Goal: Task Accomplishment & Management: Complete application form

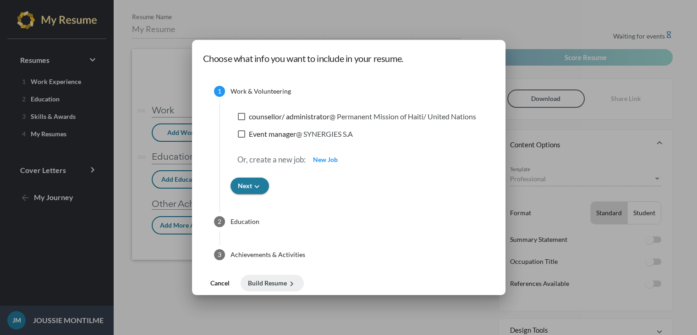
click at [257, 187] on icon "keyboard_arrow_down" at bounding box center [257, 187] width 10 height 10
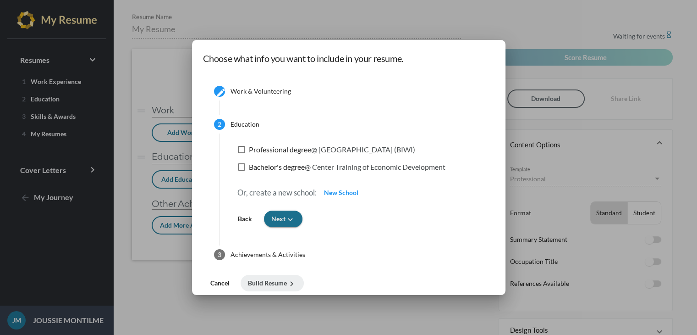
click at [291, 212] on button "Next keyboard_arrow_down" at bounding box center [283, 218] width 39 height 17
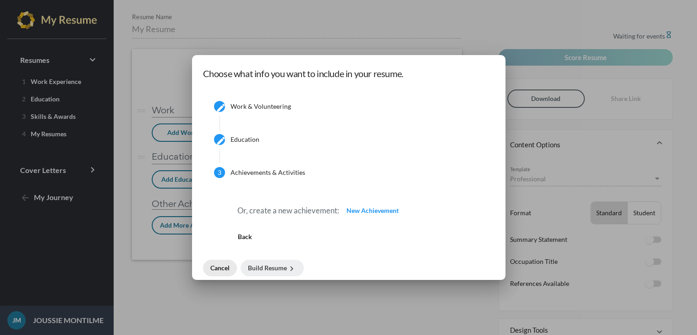
click at [226, 266] on span "Cancel" at bounding box center [219, 268] width 19 height 8
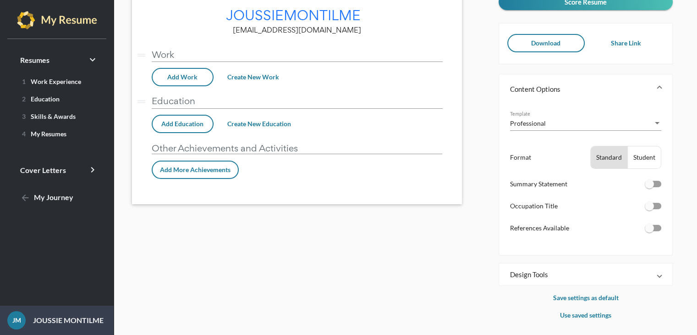
scroll to position [59, 0]
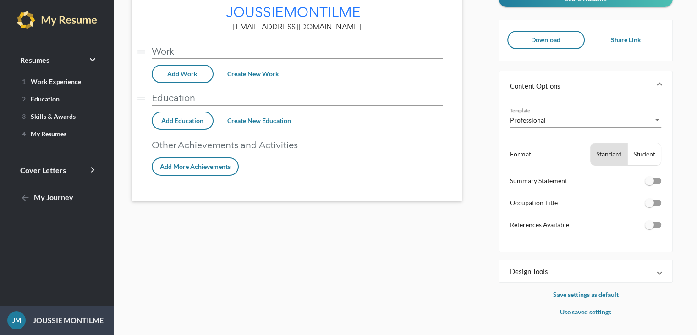
click at [660, 270] on span at bounding box center [660, 270] width 4 height 9
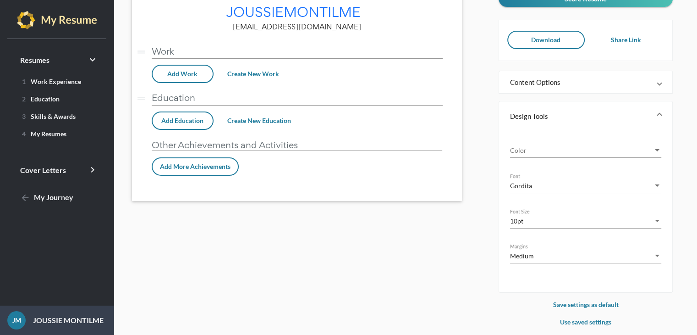
click at [651, 292] on div "Resume saved done_all Score Resume Download Share Link Content Options Professi…" at bounding box center [592, 157] width 187 height 339
click at [651, 294] on div "Resume saved done_all Score Resume Download Share Link Content Options Professi…" at bounding box center [592, 157] width 187 height 339
click at [658, 84] on span at bounding box center [660, 81] width 4 height 9
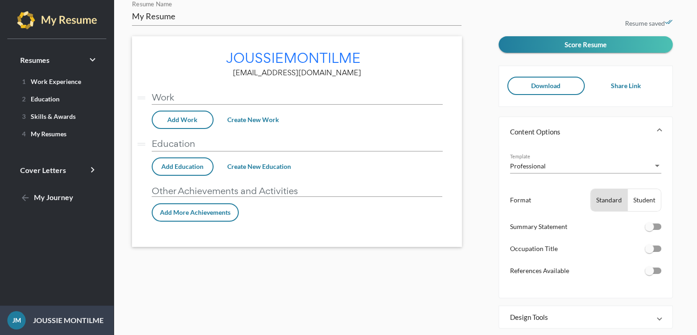
scroll to position [4, 0]
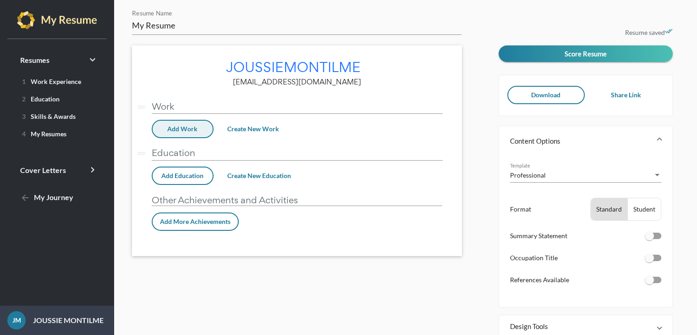
click at [196, 121] on button "Add Work" at bounding box center [183, 129] width 62 height 18
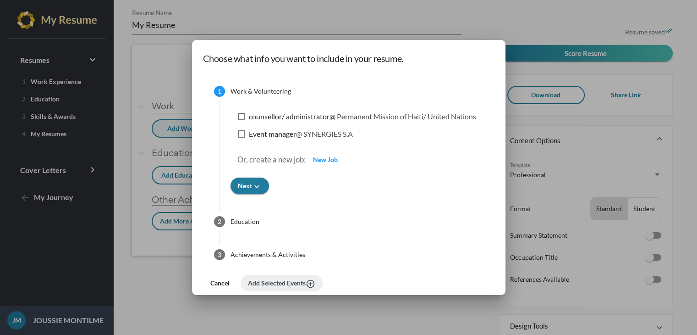
scroll to position [0, 0]
click at [238, 117] on div at bounding box center [241, 116] width 7 height 7
click at [241, 120] on input "counsellor/ administrator @ Permanent Mission of Haiti/ United Nations" at bounding box center [241, 120] width 0 height 0
checkbox input "true"
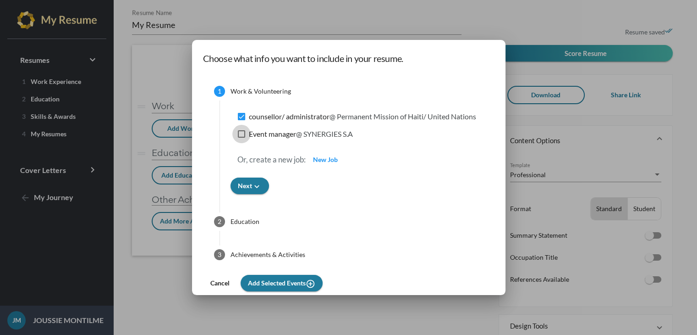
click at [240, 131] on div at bounding box center [241, 133] width 7 height 7
click at [241, 138] on input "Event manager @ SYNERGIES S.A" at bounding box center [241, 138] width 0 height 0
checkbox input "true"
click at [238, 186] on span "Next keyboard_arrow_down" at bounding box center [250, 186] width 24 height 8
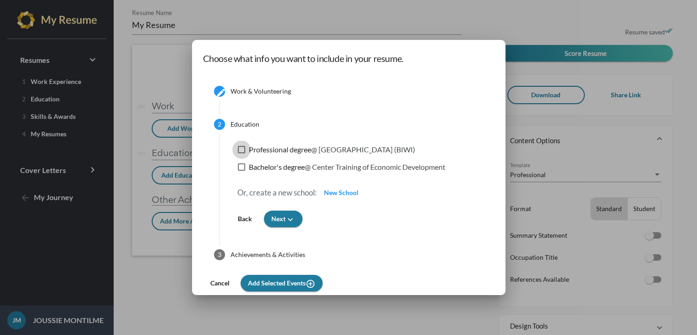
click at [239, 148] on div at bounding box center [241, 149] width 7 height 7
click at [241, 153] on input "Professional degree @ Business International West Indies (BIWI)" at bounding box center [241, 153] width 0 height 0
checkbox input "true"
click at [243, 167] on div at bounding box center [241, 166] width 7 height 7
click at [242, 171] on input "Bachelor's degree @ Center Training of Economic Development" at bounding box center [241, 171] width 0 height 0
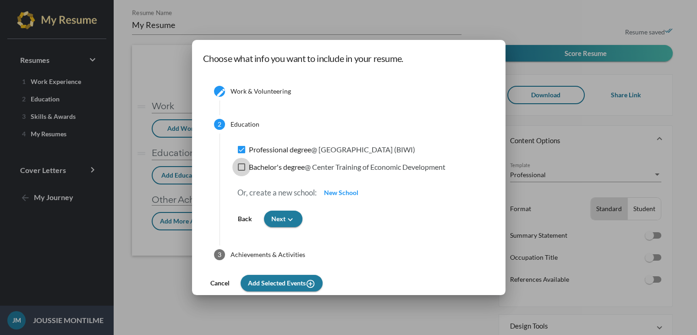
checkbox input "true"
click at [273, 221] on span "Next keyboard_arrow_down" at bounding box center [283, 219] width 24 height 8
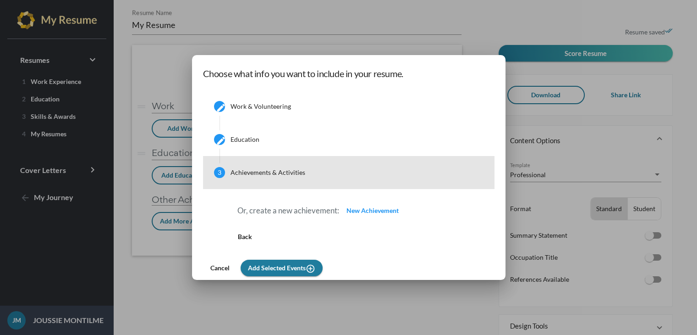
click at [261, 176] on div "Achievements & Activities" at bounding box center [268, 172] width 75 height 9
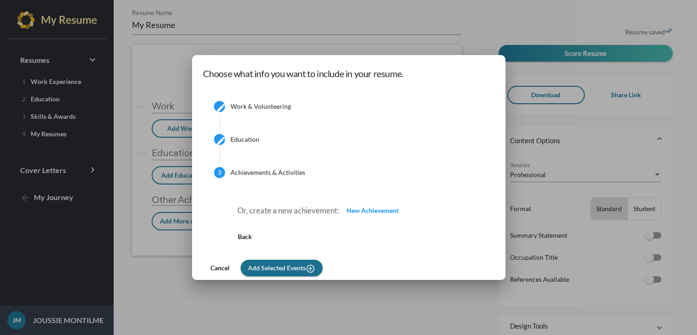
click at [265, 267] on span "Add Selected Events add_circle_outline" at bounding box center [281, 268] width 67 height 8
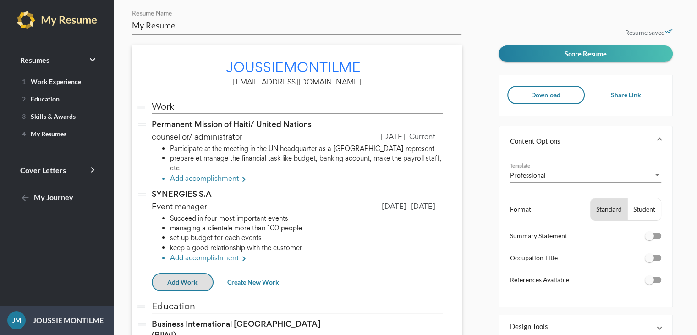
scroll to position [201, 0]
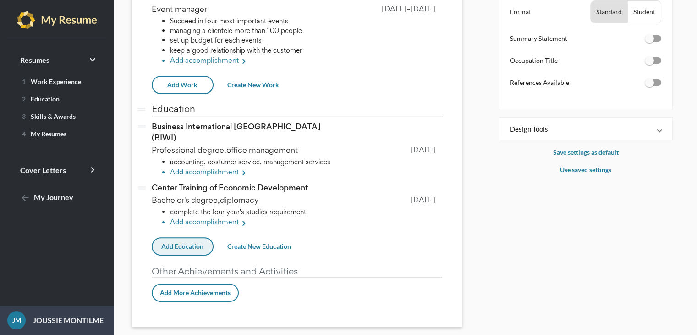
click at [192, 242] on span "Add Education" at bounding box center [182, 246] width 42 height 8
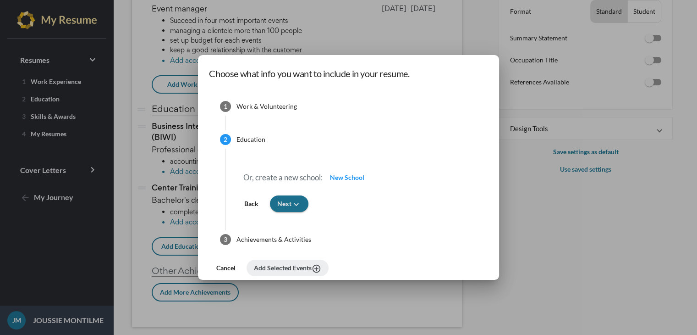
click at [292, 208] on icon "keyboard_arrow_down" at bounding box center [297, 204] width 10 height 10
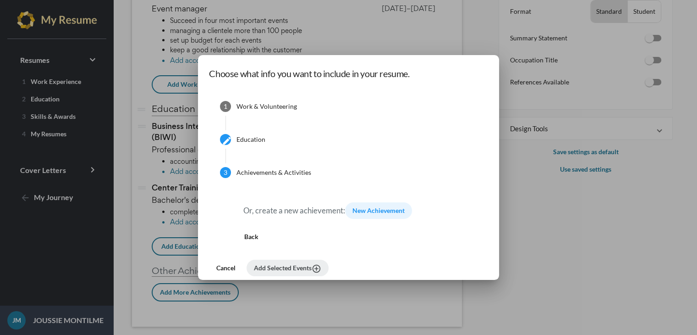
click at [372, 214] on span "New Achievement" at bounding box center [379, 210] width 52 height 8
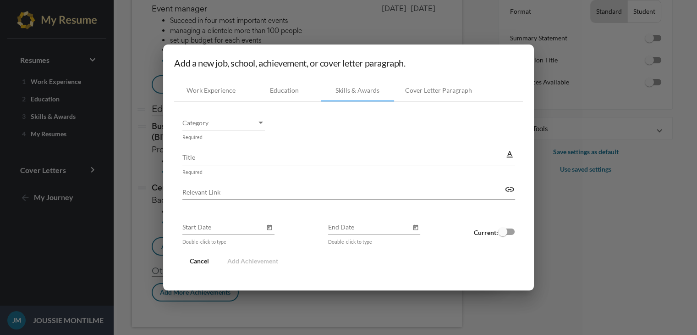
click at [546, 260] on div at bounding box center [348, 167] width 697 height 335
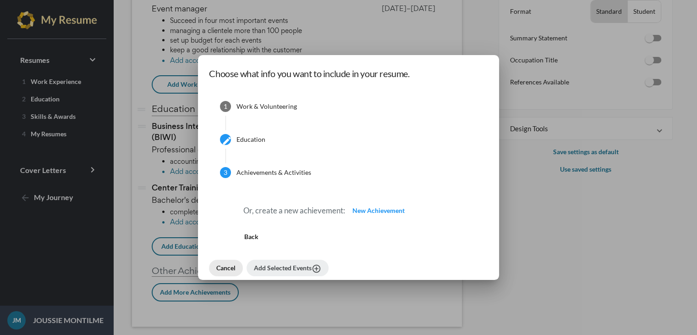
click at [222, 265] on span "Cancel" at bounding box center [225, 268] width 19 height 8
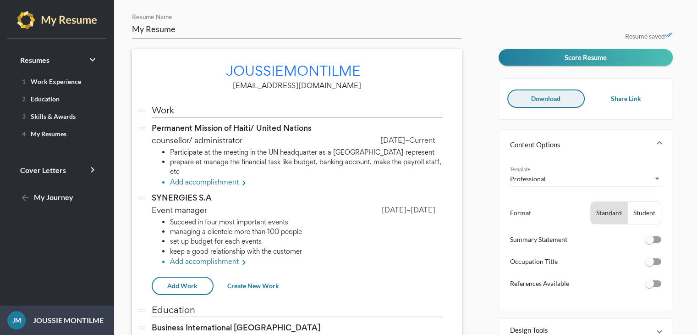
click at [572, 99] on button "Download" at bounding box center [545, 98] width 77 height 18
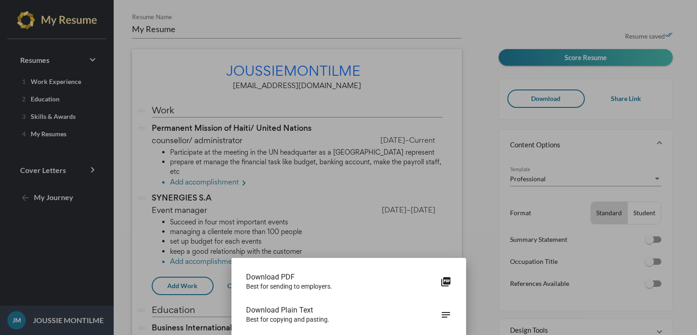
click at [475, 187] on div at bounding box center [348, 167] width 697 height 335
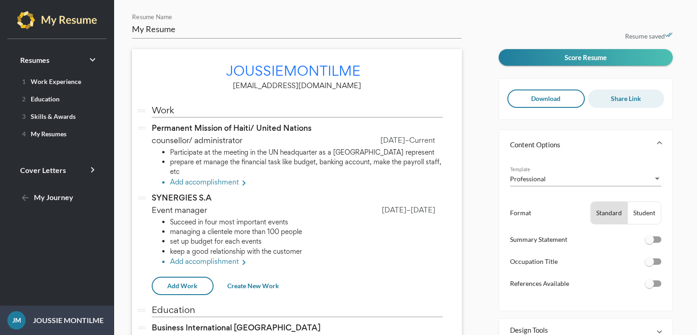
click at [612, 93] on button "Share Link" at bounding box center [626, 98] width 77 height 18
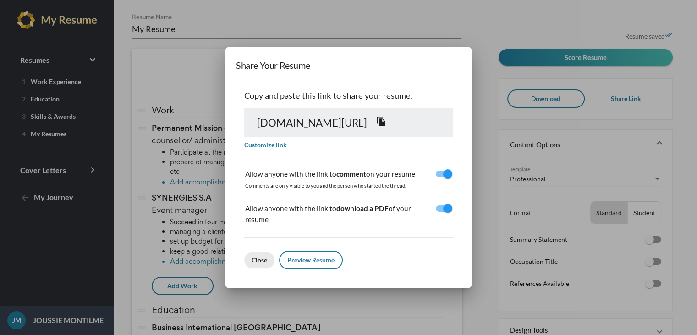
click at [252, 256] on span "Close" at bounding box center [260, 260] width 16 height 8
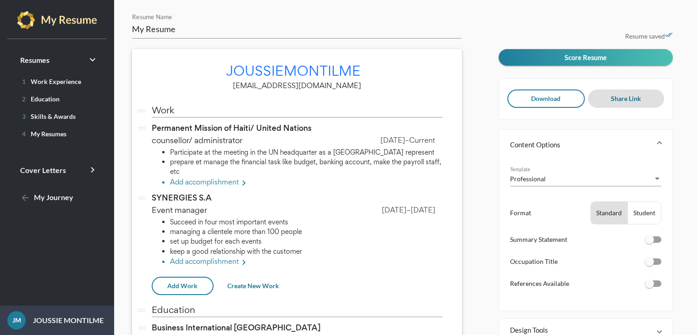
click at [662, 141] on mat-expansion-panel-header "Content Options" at bounding box center [585, 144] width 173 height 29
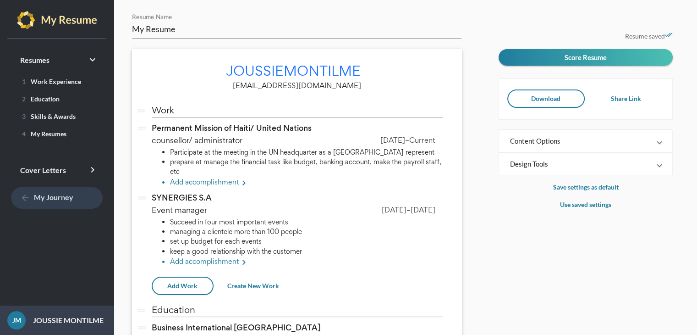
click at [61, 197] on span "arrow_back My Journey" at bounding box center [46, 197] width 53 height 9
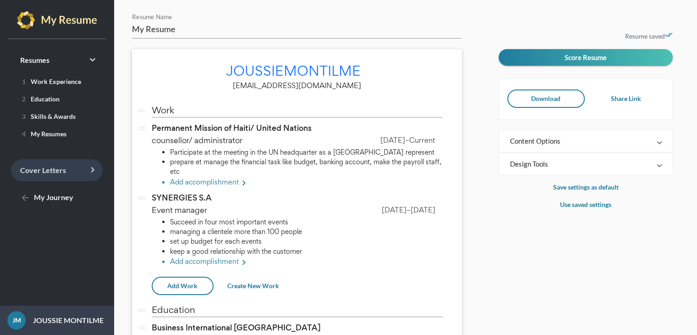
click at [26, 169] on span "Cover Letters keyboard_arrow_right" at bounding box center [43, 169] width 46 height 9
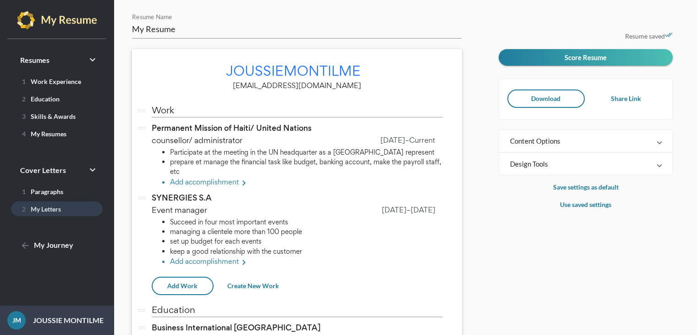
click at [31, 206] on span "2 My Letters" at bounding box center [39, 209] width 43 height 8
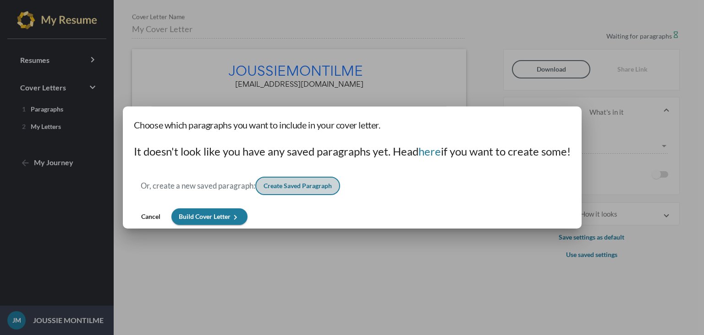
click at [320, 186] on span "Create Saved Paragraph" at bounding box center [298, 186] width 68 height 8
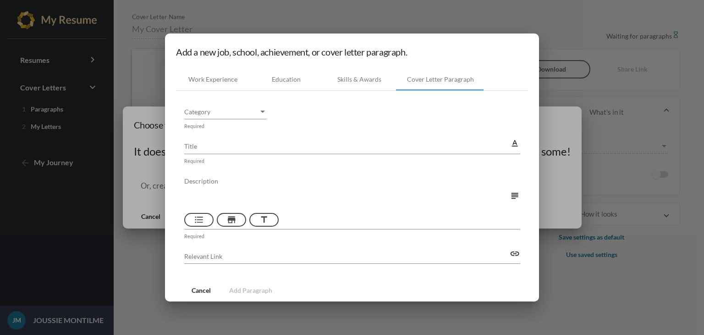
click at [557, 6] on div at bounding box center [352, 167] width 704 height 335
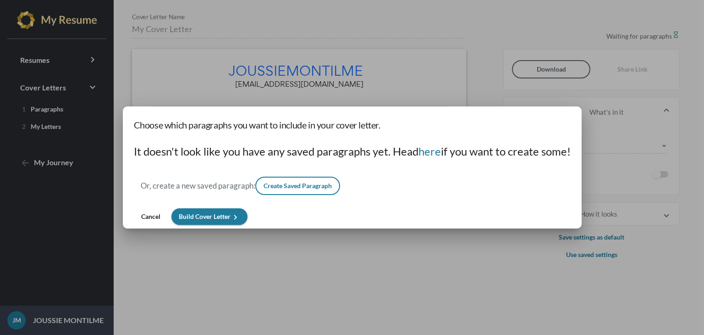
click at [557, 6] on div at bounding box center [352, 167] width 704 height 335
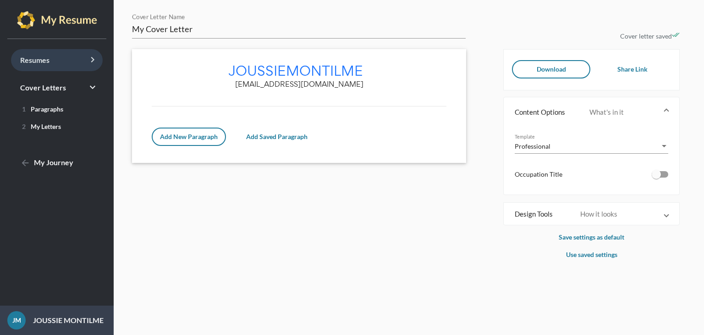
click at [35, 61] on span "Resumes keyboard_arrow_right" at bounding box center [34, 59] width 29 height 9
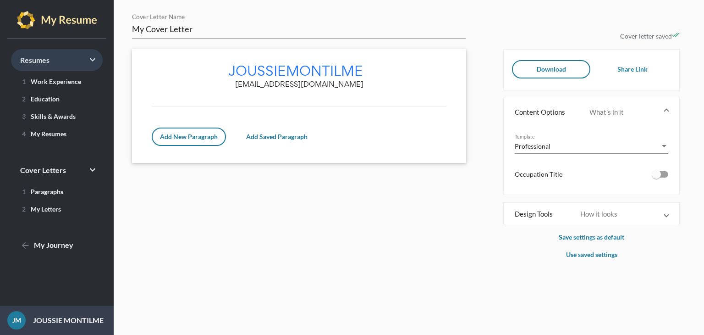
click at [56, 59] on link "Resumes keyboard_arrow_right" at bounding box center [57, 60] width 92 height 22
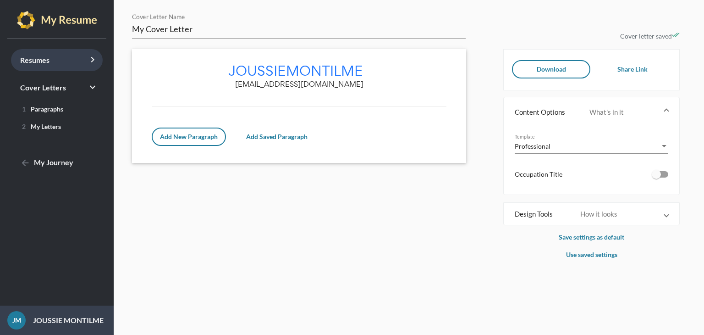
click at [37, 62] on span "Resumes keyboard_arrow_right" at bounding box center [34, 59] width 29 height 9
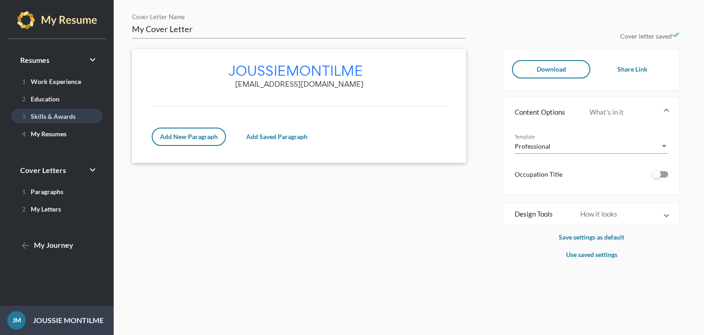
click at [50, 115] on span "3 Skills & Awards" at bounding box center [46, 116] width 57 height 8
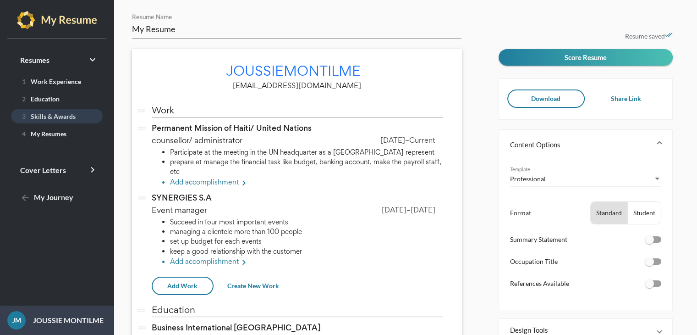
click at [68, 114] on span "3 Skills & Awards" at bounding box center [46, 116] width 57 height 8
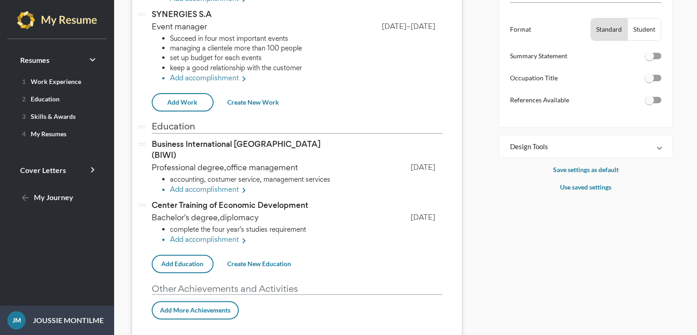
scroll to position [201, 0]
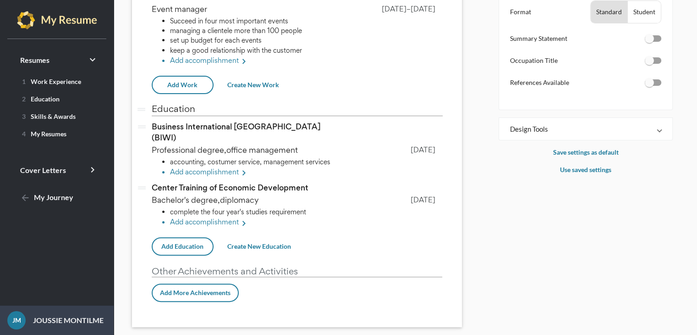
click at [189, 288] on span "Add More Achievements" at bounding box center [195, 292] width 71 height 8
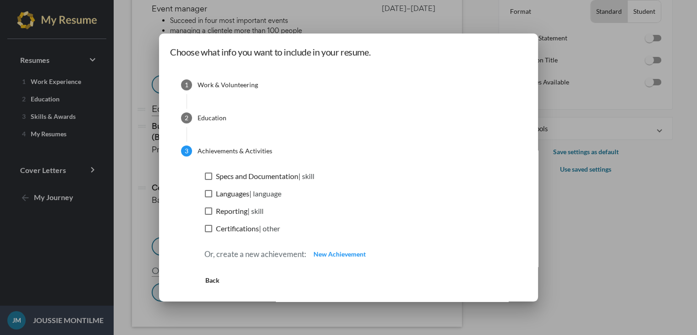
scroll to position [0, 0]
click at [205, 196] on div at bounding box center [208, 193] width 7 height 7
click at [208, 197] on input "Languages | language" at bounding box center [208, 197] width 0 height 0
checkbox input "true"
click at [205, 226] on div at bounding box center [208, 228] width 7 height 7
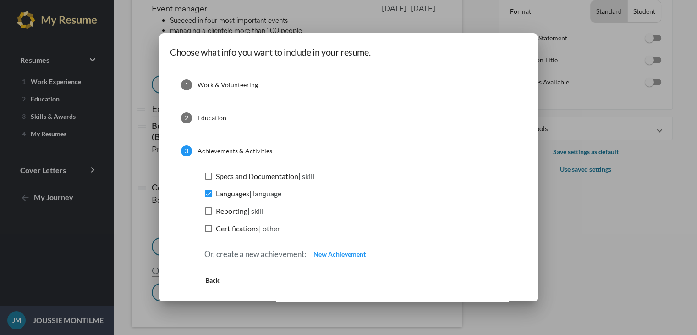
click at [208, 232] on input "Certifications | other" at bounding box center [208, 232] width 0 height 0
checkbox input "true"
click at [205, 215] on label "Reporting | skill" at bounding box center [234, 210] width 59 height 11
click at [208, 215] on input "Reporting | skill" at bounding box center [208, 215] width 0 height 0
click at [328, 255] on span "New Achievement" at bounding box center [340, 254] width 52 height 8
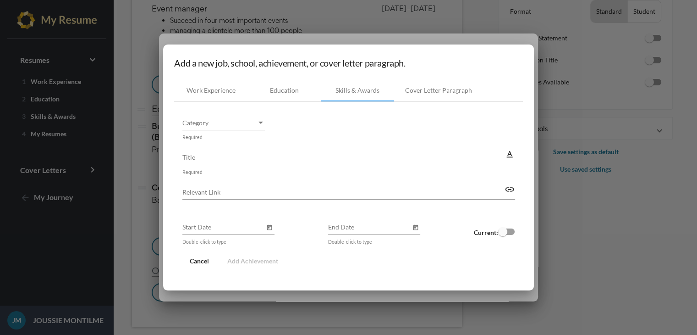
click at [128, 109] on div at bounding box center [348, 167] width 697 height 335
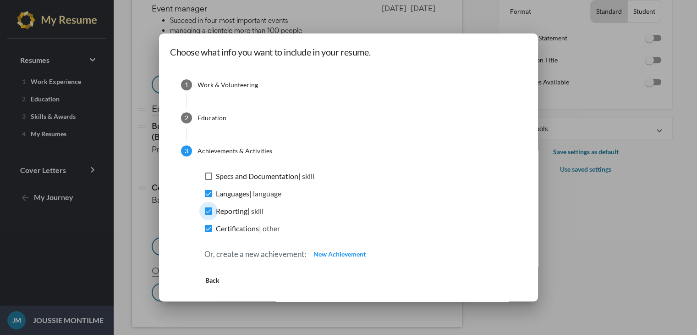
click at [205, 214] on div at bounding box center [208, 210] width 7 height 7
click at [208, 215] on input "Reporting | skill" at bounding box center [208, 215] width 0 height 0
checkbox input "false"
click at [205, 228] on div at bounding box center [208, 228] width 7 height 7
click at [208, 232] on input "Certifications | other" at bounding box center [208, 232] width 0 height 0
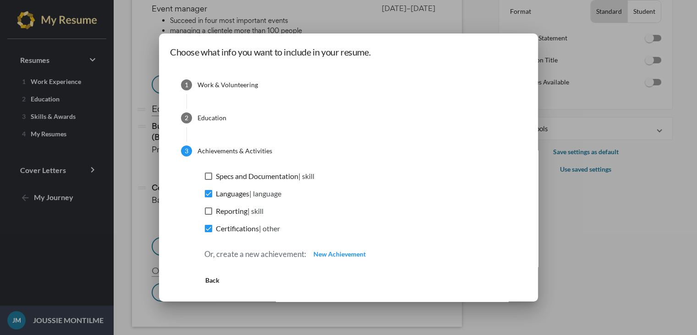
checkbox input "false"
click at [205, 210] on div at bounding box center [208, 210] width 7 height 7
click at [208, 215] on input "Reporting | skill" at bounding box center [208, 215] width 0 height 0
checkbox input "true"
click at [205, 226] on div at bounding box center [208, 228] width 7 height 7
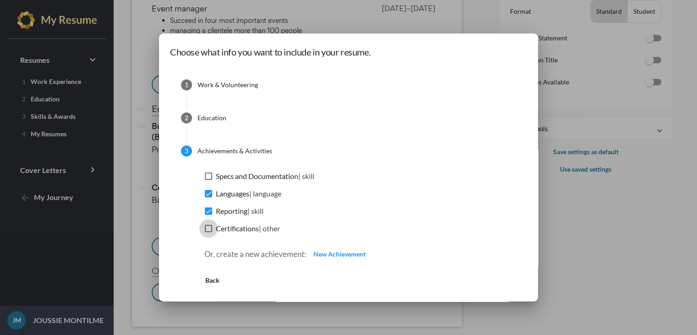
click at [208, 232] on input "Certifications | other" at bounding box center [208, 232] width 0 height 0
checkbox input "true"
click at [207, 281] on span "Back" at bounding box center [212, 280] width 14 height 8
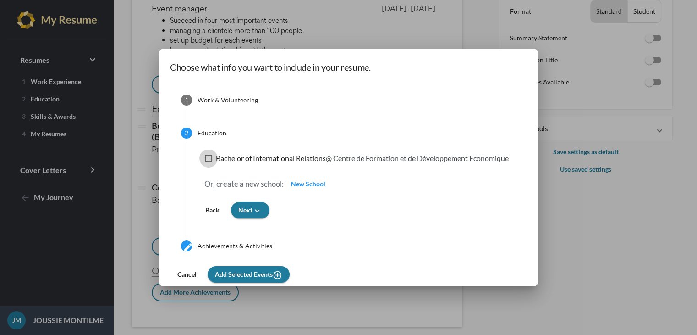
click at [205, 154] on div at bounding box center [208, 157] width 7 height 7
click at [208, 162] on input "Bachelor of International Relations @ Centre de Formation et de Développement E…" at bounding box center [208, 162] width 0 height 0
checkbox input "true"
click at [238, 207] on span "Next keyboard_arrow_down" at bounding box center [250, 210] width 24 height 8
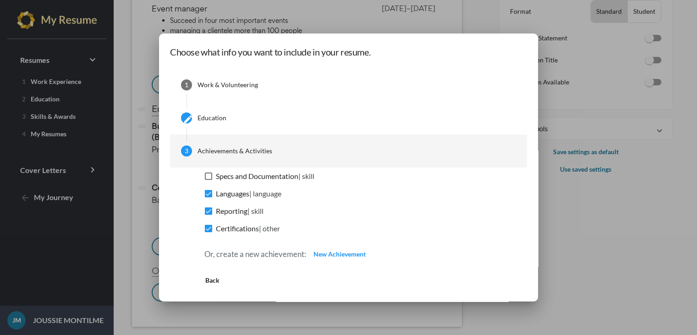
click at [325, 257] on span "New Achievement" at bounding box center [340, 254] width 52 height 8
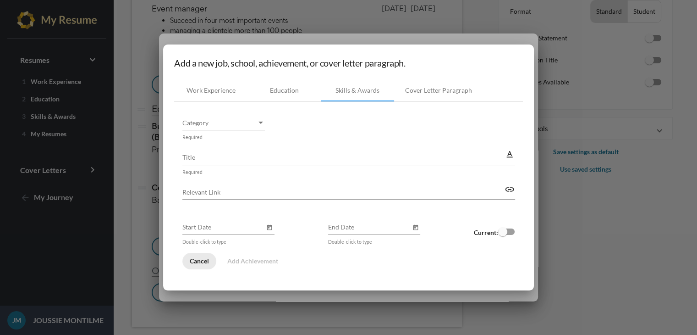
click at [199, 257] on span "Cancel" at bounding box center [199, 261] width 19 height 8
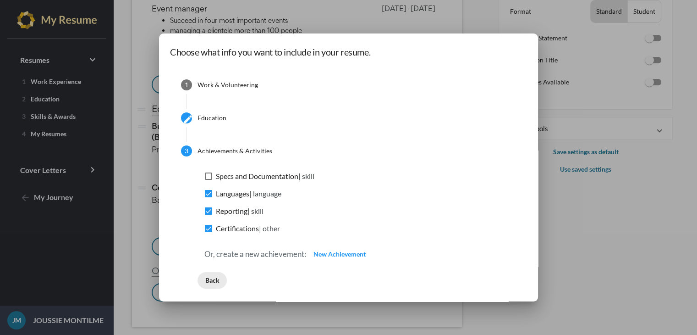
click at [205, 283] on span "Back" at bounding box center [212, 280] width 14 height 8
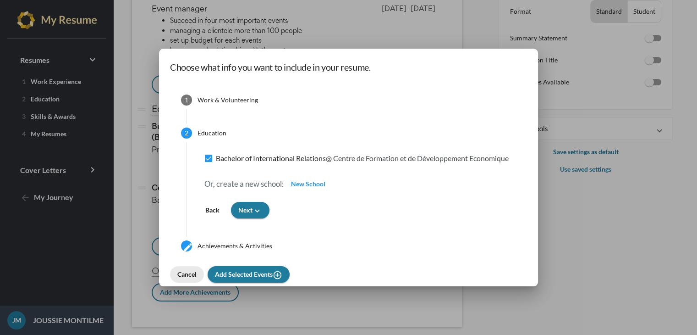
click at [188, 273] on span "Cancel" at bounding box center [186, 274] width 19 height 8
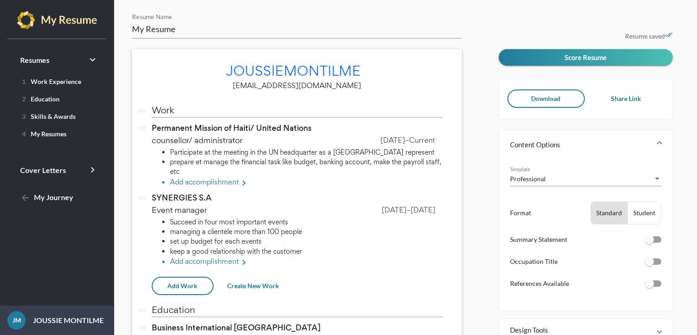
scroll to position [201, 0]
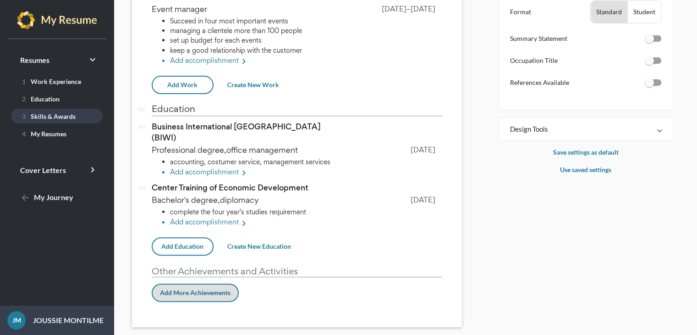
click at [87, 111] on link "3 Skills & Awards" at bounding box center [57, 116] width 92 height 15
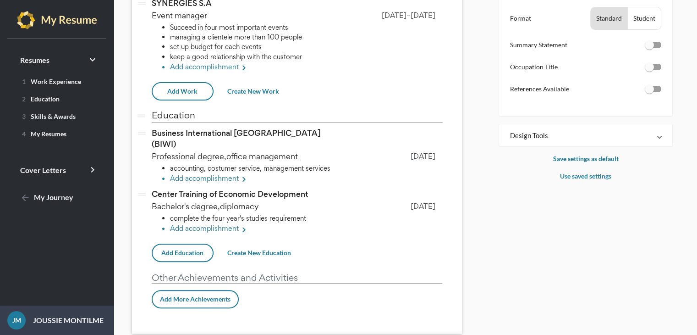
scroll to position [201, 0]
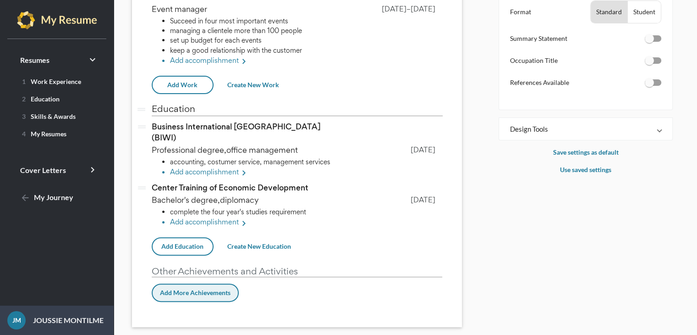
click at [219, 288] on span "Add More Achievements" at bounding box center [195, 292] width 71 height 8
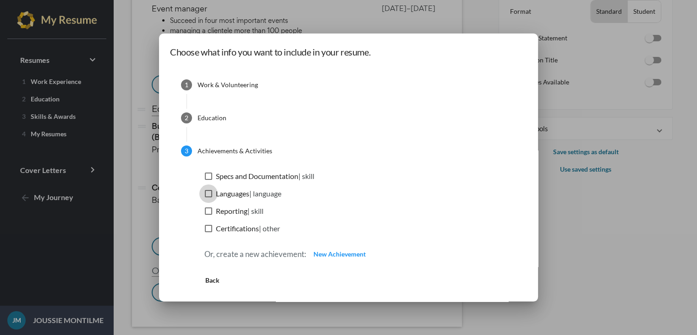
click at [205, 195] on div at bounding box center [208, 193] width 7 height 7
click at [208, 197] on input "Languages | language" at bounding box center [208, 197] width 0 height 0
checkbox input "true"
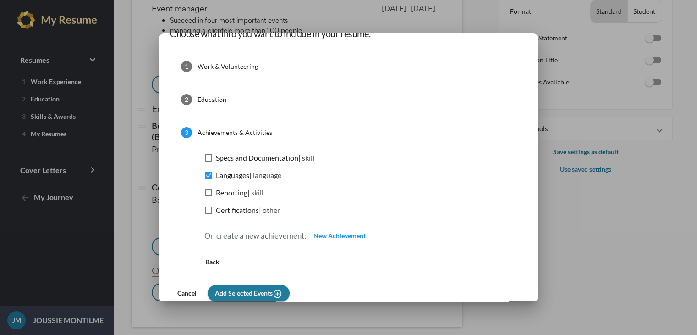
scroll to position [22, 0]
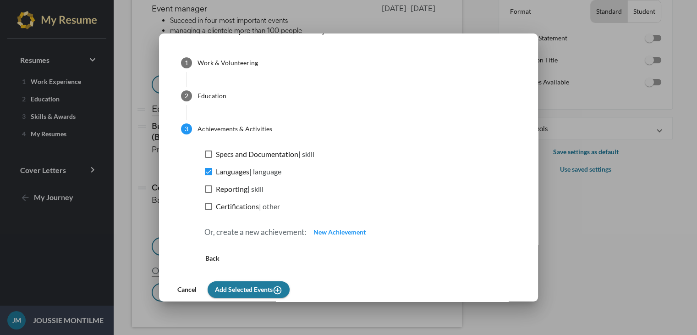
click at [205, 209] on div at bounding box center [208, 206] width 7 height 7
click at [208, 210] on input "Certifications | other" at bounding box center [208, 210] width 0 height 0
checkbox input "true"
click at [245, 289] on span "Add Selected Events add_circle_outline" at bounding box center [248, 289] width 67 height 8
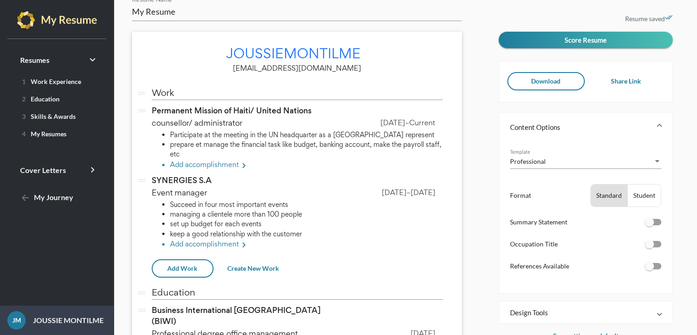
scroll to position [0, 0]
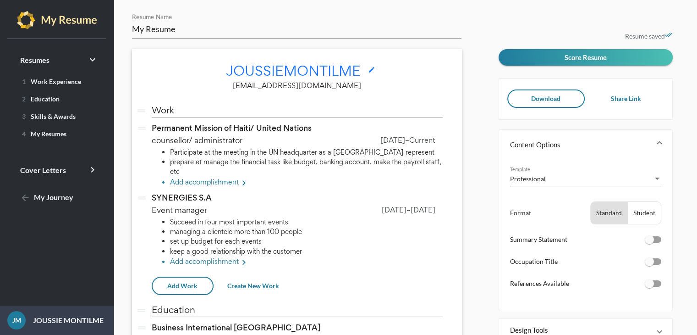
click at [375, 70] on icon "edit" at bounding box center [371, 69] width 7 height 7
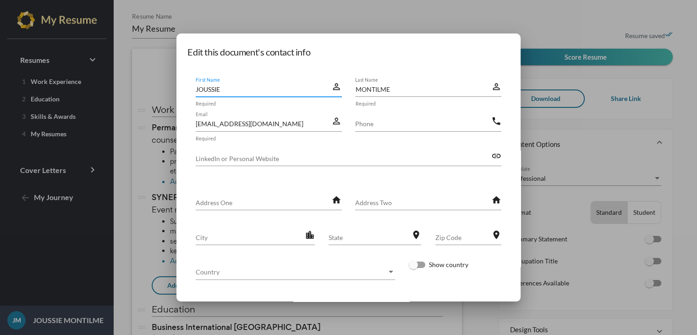
click at [375, 70] on div "Edit this document's contact info JOUSSIE First Name perm_identity Required MON…" at bounding box center [349, 167] width 344 height 268
click at [243, 241] on input "City" at bounding box center [250, 237] width 109 height 10
type input "b"
type input "Brooklyn"
click at [339, 234] on input "State" at bounding box center [370, 237] width 83 height 10
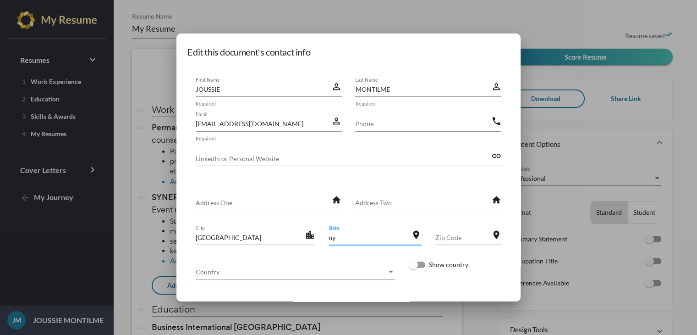
type input "n"
type input "NY"
click at [449, 239] on input "Zip Code" at bounding box center [464, 237] width 56 height 10
type input "11210"
click at [336, 270] on span "Country" at bounding box center [291, 272] width 191 height 10
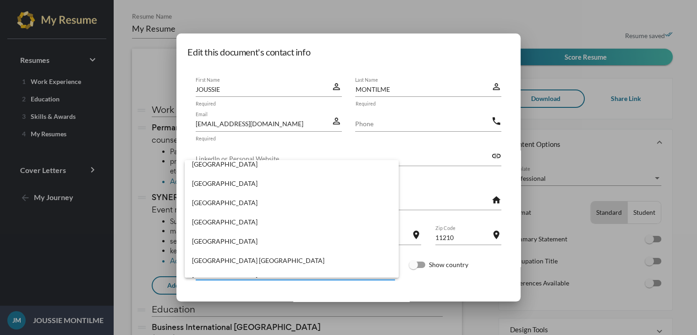
scroll to position [4452, 0]
click at [270, 266] on span "United States" at bounding box center [291, 261] width 199 height 19
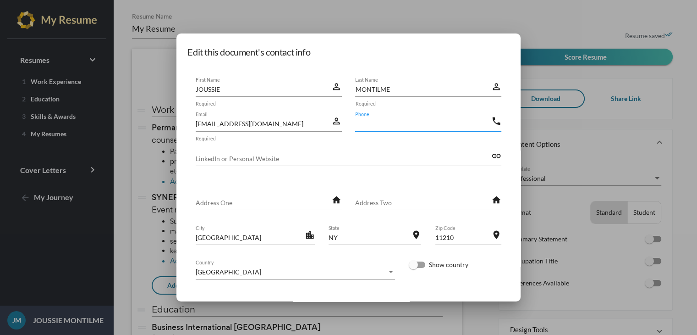
click at [396, 122] on input "Phone" at bounding box center [423, 124] width 136 height 10
type input "3"
click at [545, 220] on div at bounding box center [348, 167] width 697 height 335
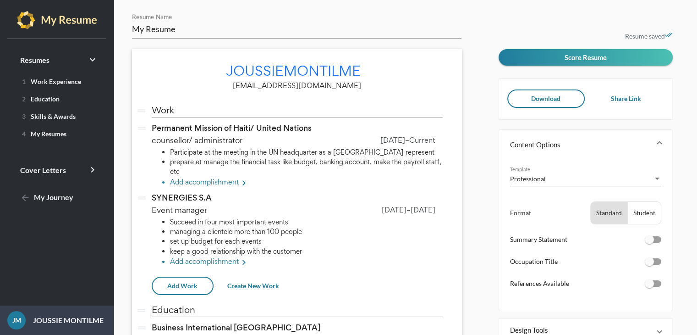
scroll to position [0, 0]
click at [373, 71] on icon "edit" at bounding box center [371, 69] width 7 height 7
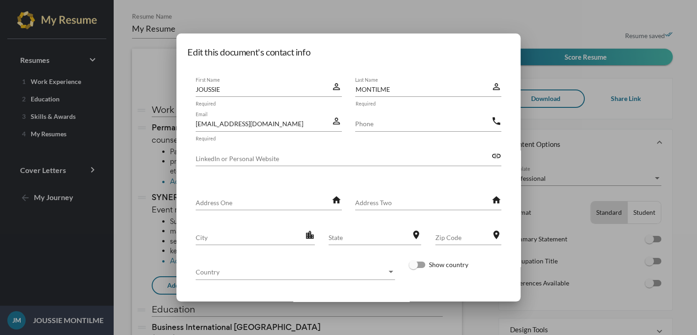
click at [373, 71] on edit-contact-info-dialog "Edit this document's contact info JOUSSIE First Name perm_identity Required MON…" at bounding box center [349, 184] width 322 height 281
click at [237, 234] on input "City" at bounding box center [250, 237] width 109 height 10
type input "b"
type input "Brooklyn"
click at [354, 240] on input "State" at bounding box center [370, 237] width 83 height 10
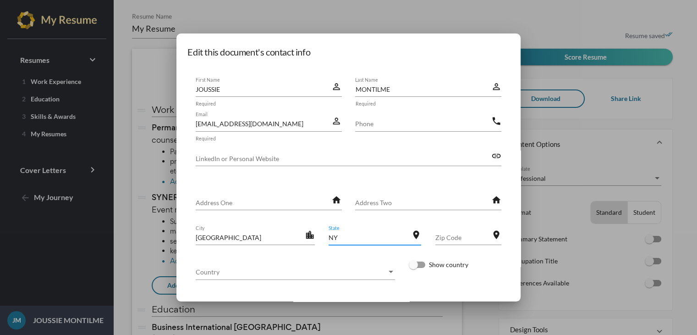
type input "NY"
click at [440, 240] on input "Zip Code" at bounding box center [464, 237] width 56 height 10
type input "11210"
click at [336, 273] on span "Country" at bounding box center [291, 272] width 191 height 10
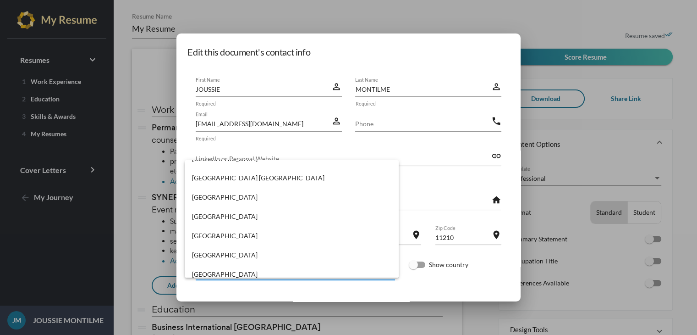
scroll to position [4513, 0]
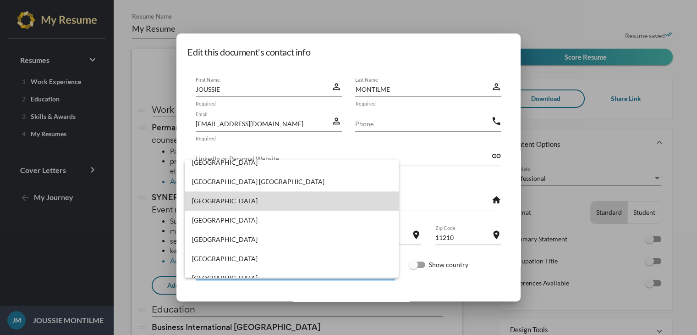
click at [314, 197] on span "United States" at bounding box center [291, 200] width 199 height 19
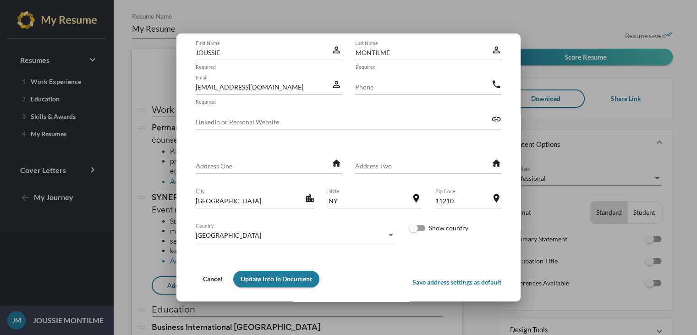
scroll to position [44, 0]
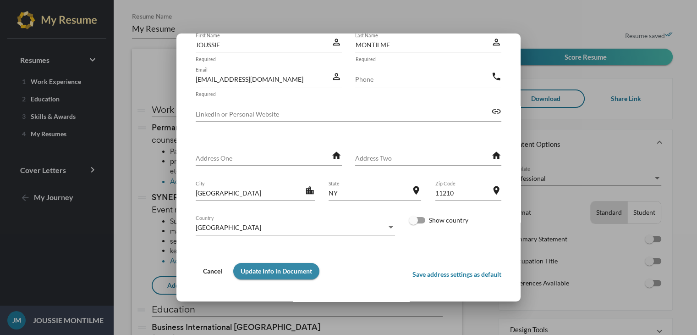
click at [277, 266] on button "Update Info in Document" at bounding box center [276, 271] width 86 height 17
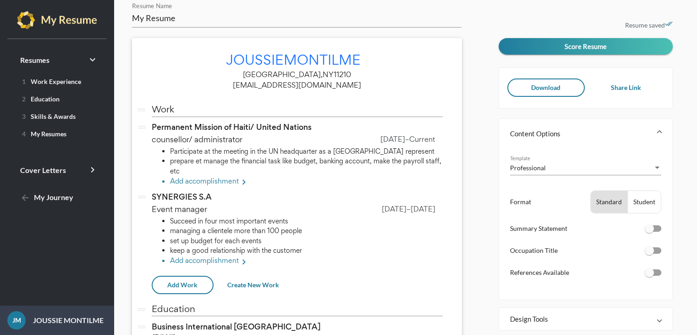
scroll to position [0, 0]
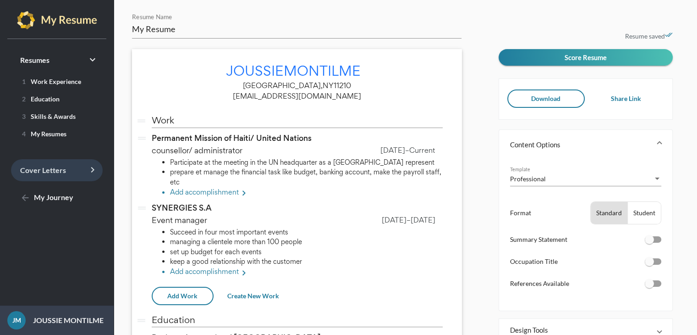
click at [45, 169] on span "Cover Letters keyboard_arrow_right" at bounding box center [43, 169] width 46 height 9
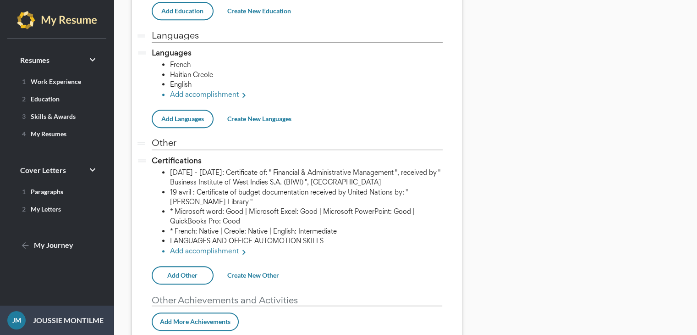
scroll to position [475, 0]
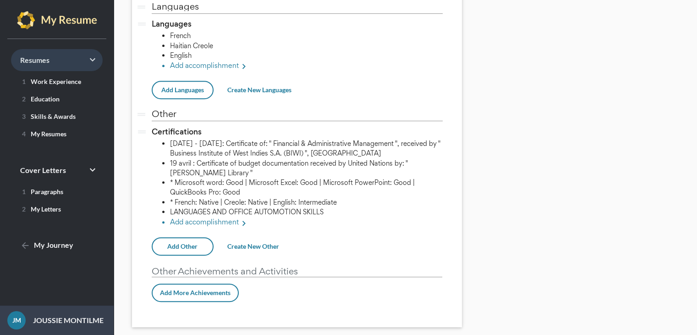
click at [33, 62] on span "Resumes keyboard_arrow_right" at bounding box center [34, 59] width 29 height 9
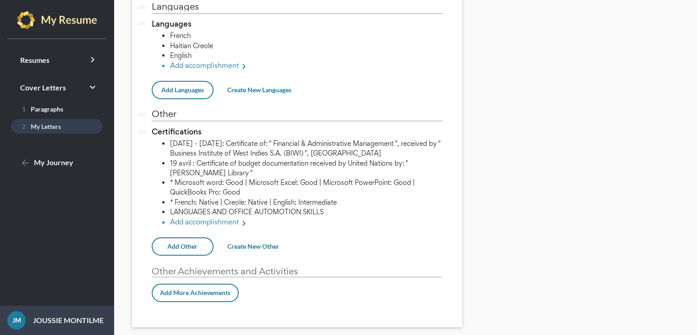
click at [40, 127] on span "2 My Letters" at bounding box center [39, 126] width 43 height 8
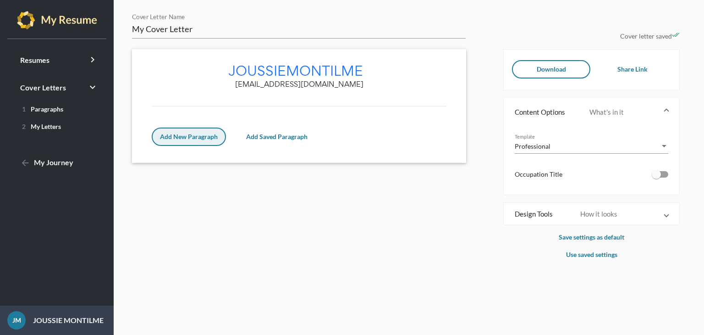
click at [197, 136] on span "Add New Paragraph" at bounding box center [189, 136] width 58 height 8
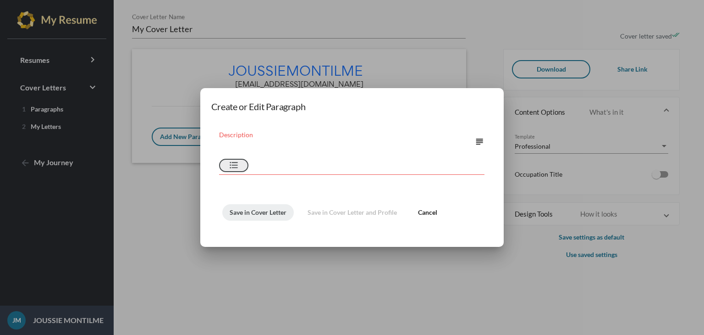
click at [238, 167] on mat-icon "format_list_bulleted" at bounding box center [233, 165] width 11 height 11
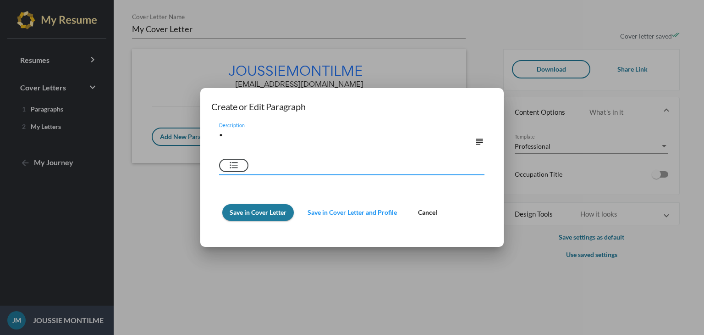
type textarea "•"
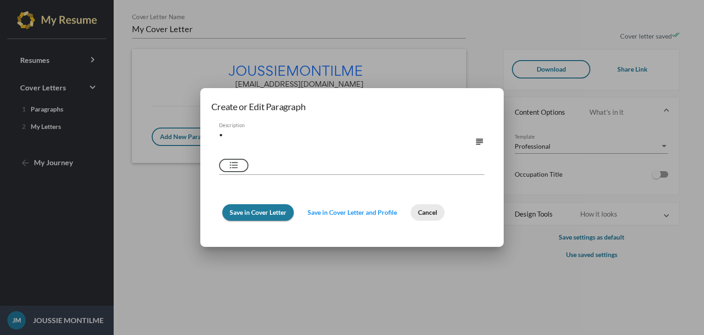
click at [433, 214] on span "Cancel" at bounding box center [427, 212] width 19 height 8
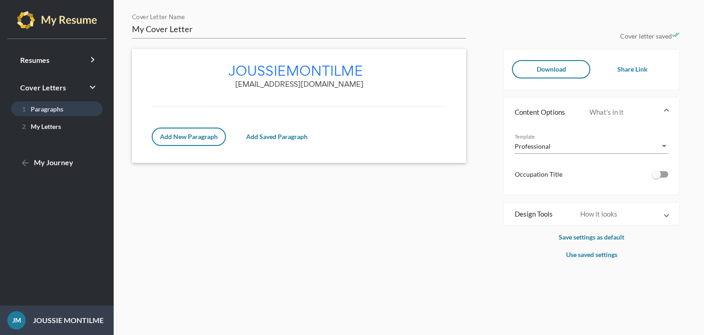
click at [33, 111] on span "1 Paragraphs" at bounding box center [40, 109] width 45 height 8
click at [68, 107] on link "1 Paragraphs" at bounding box center [57, 108] width 92 height 15
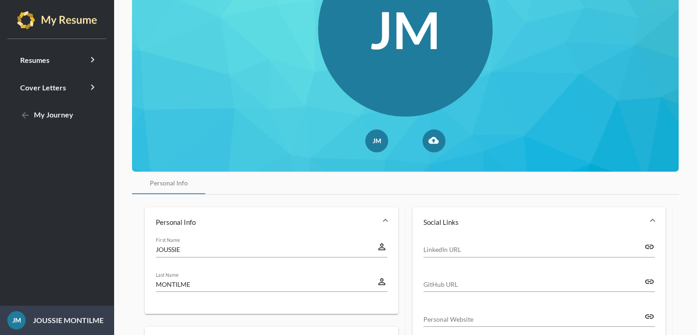
scroll to position [84, 0]
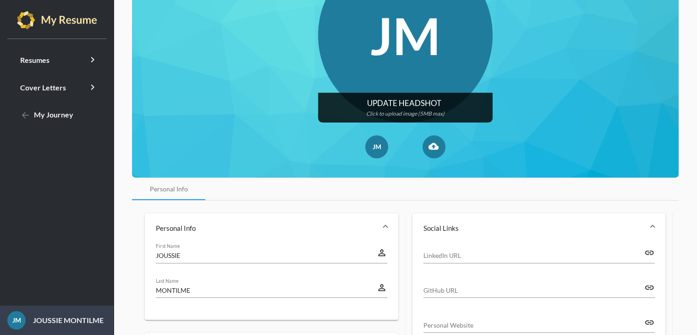
click at [420, 83] on input "file" at bounding box center [405, 35] width 174 height 174
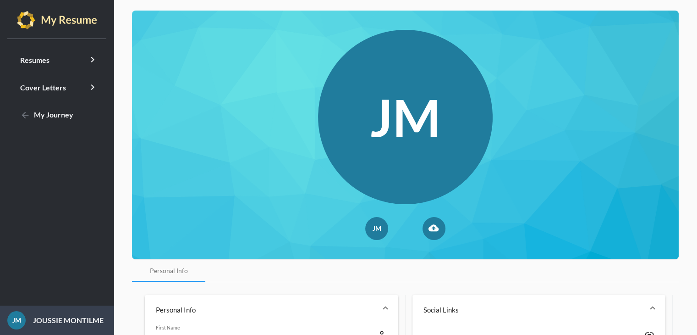
scroll to position [0, 0]
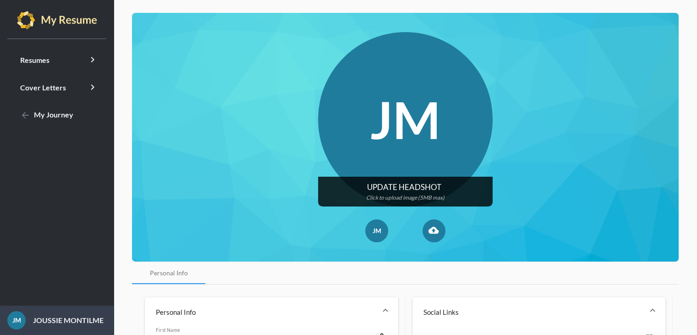
click at [408, 121] on input "file" at bounding box center [405, 119] width 174 height 174
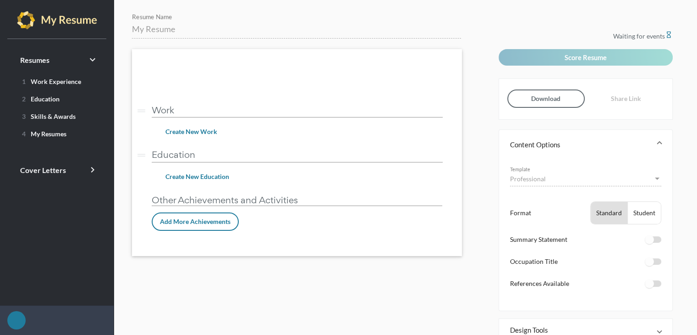
scroll to position [41, 0]
